Goal: Task Accomplishment & Management: Manage account settings

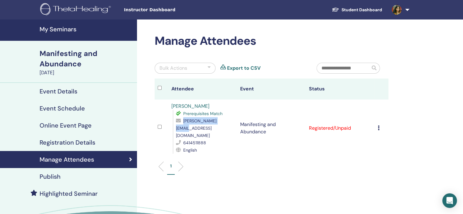
drag, startPoint x: 231, startPoint y: 121, endPoint x: 183, endPoint y: 121, distance: 47.5
click at [183, 121] on div "[PERSON_NAME][EMAIL_ADDRESS][DOMAIN_NAME]" at bounding box center [205, 128] width 58 height 22
copy span "supriya@samskara.co"
click at [378, 125] on icon at bounding box center [379, 127] width 2 height 5
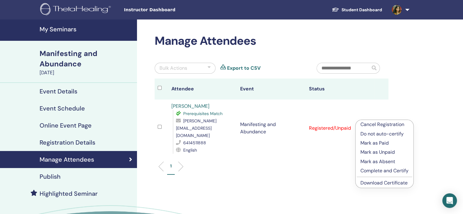
click at [381, 141] on p "Mark as Paid" at bounding box center [385, 142] width 48 height 7
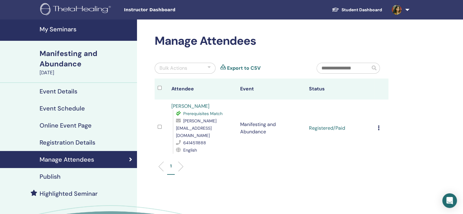
click at [379, 125] on icon at bounding box center [379, 127] width 2 height 5
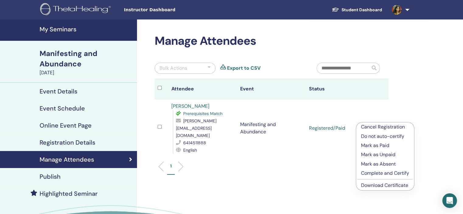
click at [382, 186] on link "Download Certificate" at bounding box center [384, 185] width 47 height 6
